Goal: Information Seeking & Learning: Check status

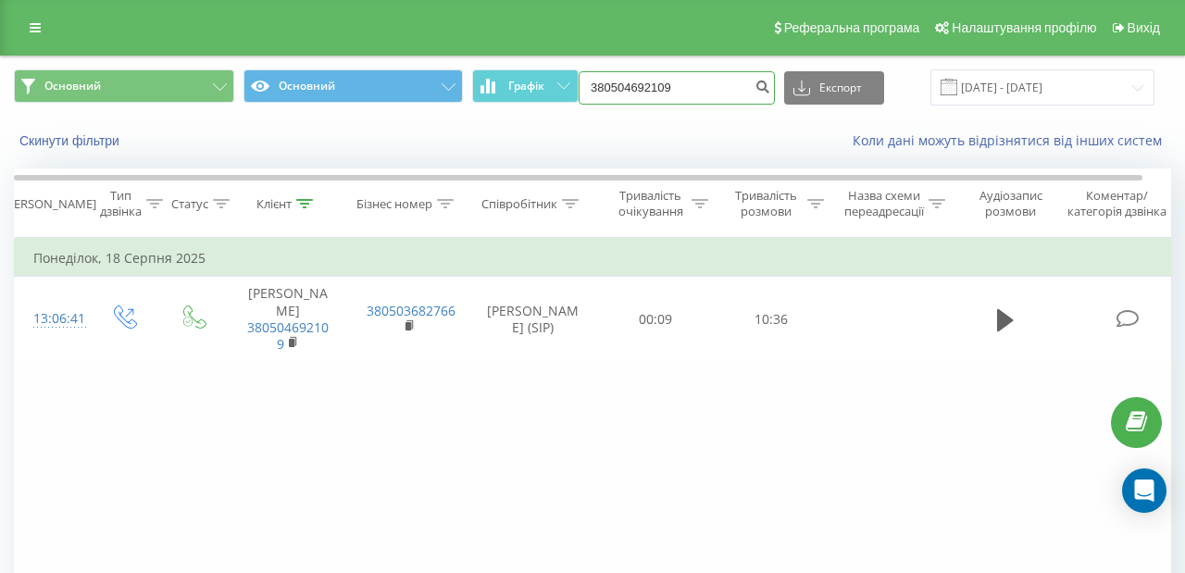
click at [714, 95] on input "380504692109" at bounding box center [677, 87] width 196 height 33
paste input "+380960055294"
drag, startPoint x: 671, startPoint y: 89, endPoint x: 292, endPoint y: 85, distance: 379.6
click at [292, 85] on div "Основний Основний Графік 380504692109+380960055294 Експорт .csv .xls .xlsx 19.0…" at bounding box center [592, 87] width 1157 height 36
type input "380960055294"
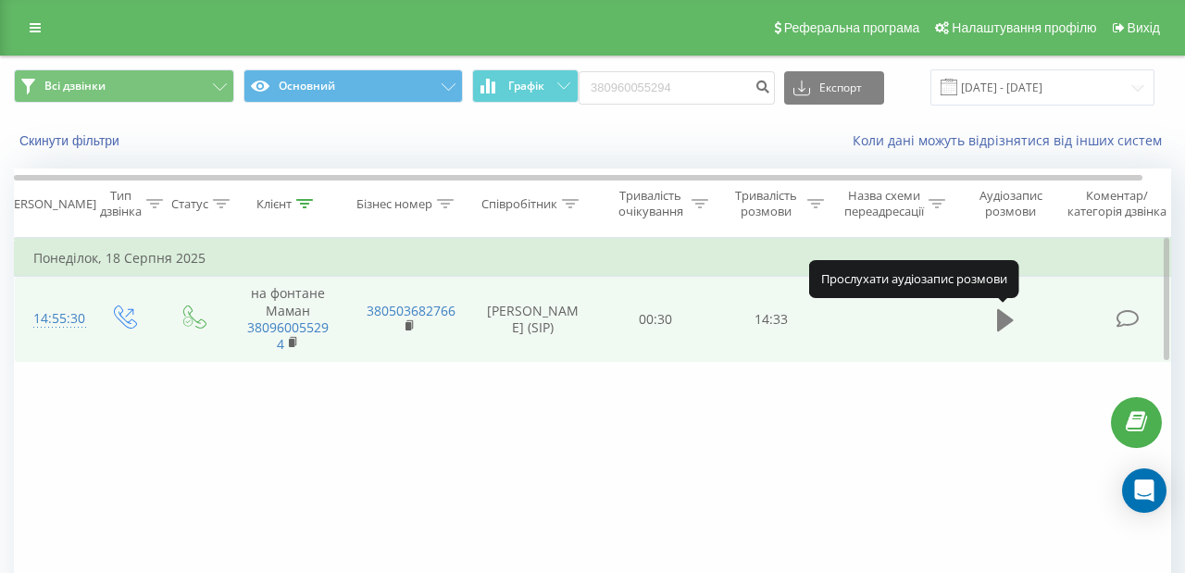
click at [1010, 321] on icon at bounding box center [1005, 320] width 17 height 22
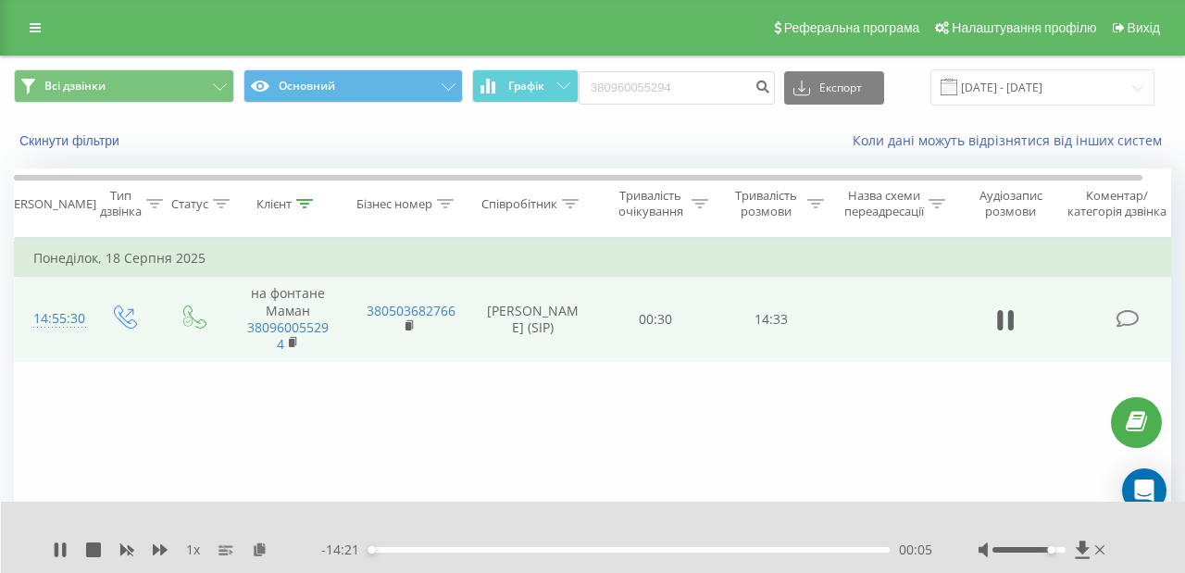
drag, startPoint x: 1028, startPoint y: 548, endPoint x: 1053, endPoint y: 547, distance: 25.0
click at [1053, 547] on div "Accessibility label" at bounding box center [1050, 549] width 7 height 7
drag, startPoint x: 1053, startPoint y: 547, endPoint x: 1096, endPoint y: 547, distance: 43.5
click at [1096, 547] on div at bounding box center [1044, 550] width 131 height 19
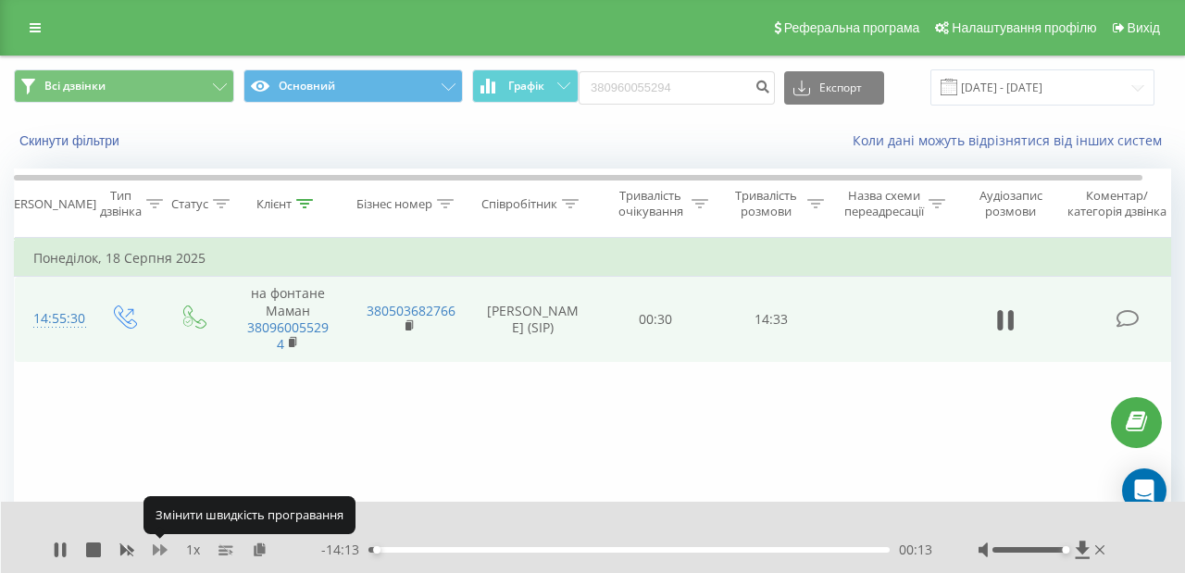
click at [162, 549] on icon at bounding box center [160, 549] width 15 height 11
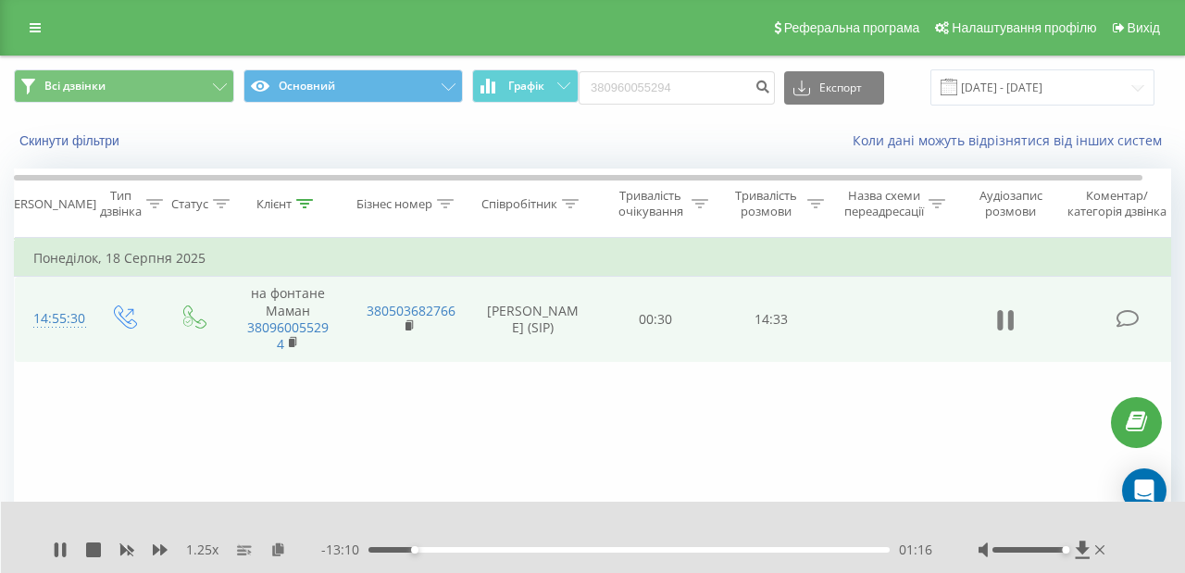
click at [1013, 320] on icon at bounding box center [1010, 320] width 6 height 20
click at [1007, 322] on icon at bounding box center [1005, 320] width 17 height 22
click at [159, 553] on icon at bounding box center [160, 549] width 15 height 15
click at [162, 551] on icon at bounding box center [160, 549] width 15 height 11
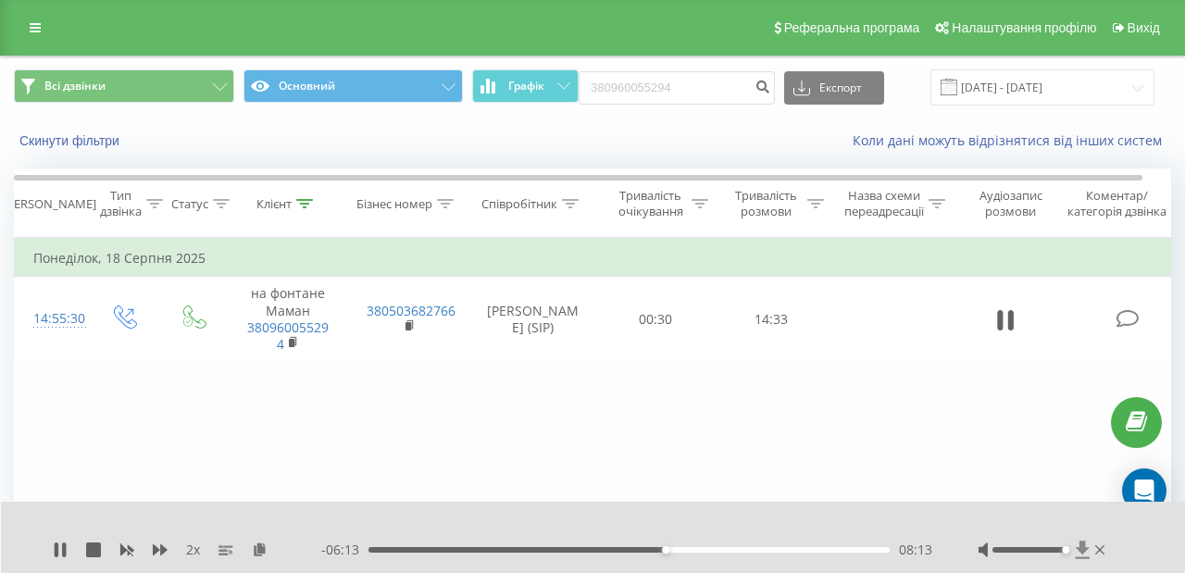
click at [1088, 555] on icon at bounding box center [1083, 550] width 16 height 19
click at [1084, 547] on icon at bounding box center [1083, 550] width 14 height 18
click at [64, 551] on icon at bounding box center [64, 549] width 4 height 15
